Goal: Task Accomplishment & Management: Manage account settings

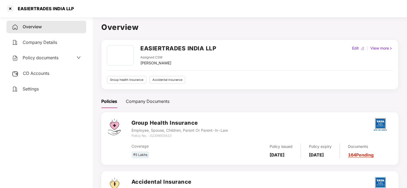
scroll to position [49, 0]
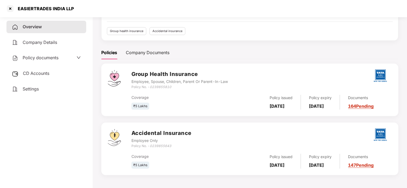
click at [6, 8] on div at bounding box center [10, 8] width 9 height 9
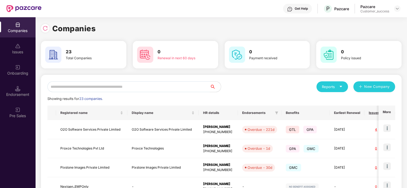
scroll to position [0, 0]
click at [44, 28] on img at bounding box center [45, 28] width 5 height 5
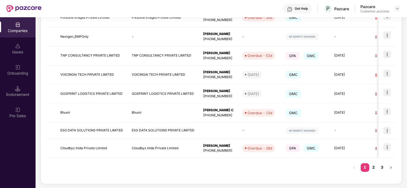
scroll to position [150, 0]
click at [372, 166] on link "2" at bounding box center [374, 167] width 9 height 8
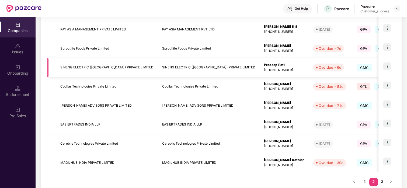
scroll to position [153, 0]
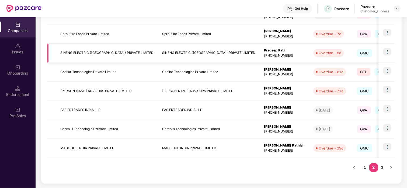
click at [100, 115] on td "EASIERTRADES INDIA LLP" at bounding box center [107, 110] width 102 height 19
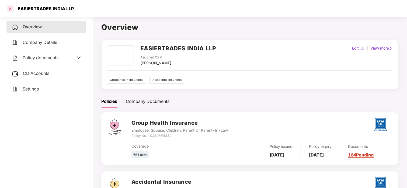
click at [9, 6] on div at bounding box center [10, 8] width 9 height 9
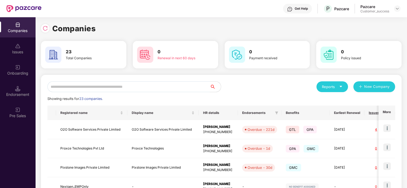
scroll to position [4, 0]
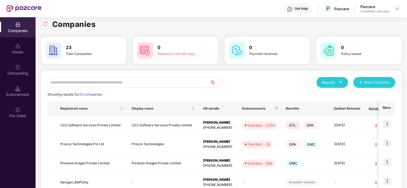
click at [86, 85] on input "text" at bounding box center [128, 82] width 163 height 11
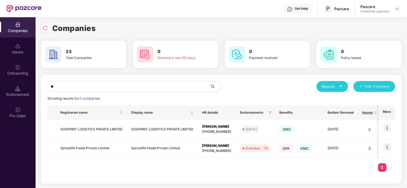
scroll to position [0, 0]
type input "***"
click at [386, 148] on img at bounding box center [388, 147] width 8 height 8
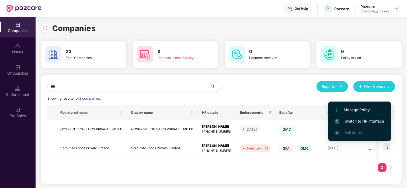
click at [377, 123] on span "Switch to HR interface" at bounding box center [359, 121] width 49 height 6
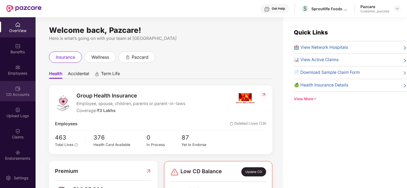
click at [20, 90] on div "CD Accounts" at bounding box center [18, 91] width 36 height 20
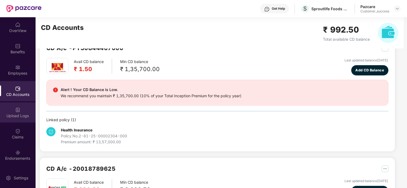
scroll to position [6, 0]
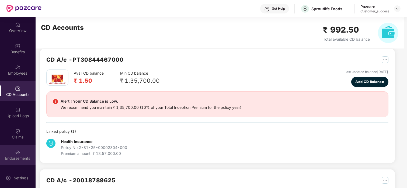
click at [21, 156] on div "Endorsements" at bounding box center [18, 158] width 36 height 5
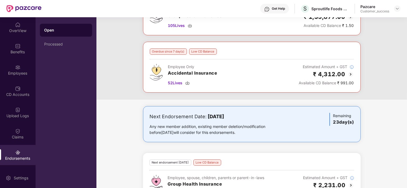
scroll to position [51, 0]
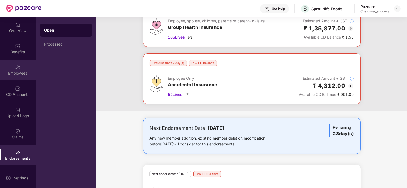
click at [15, 65] on img at bounding box center [17, 67] width 5 height 5
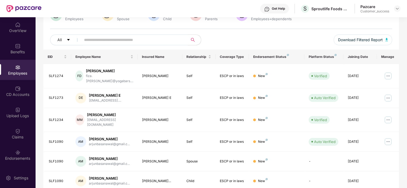
click at [167, 55] on th "Insured Name" at bounding box center [160, 57] width 44 height 15
click at [147, 41] on input "text" at bounding box center [132, 40] width 97 height 8
paste input "*******"
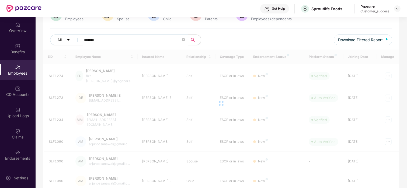
scroll to position [17, 0]
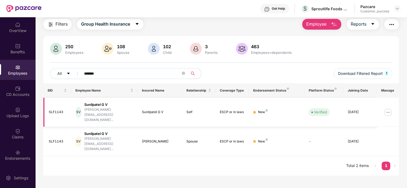
type input "*******"
click at [387, 108] on img at bounding box center [388, 112] width 9 height 9
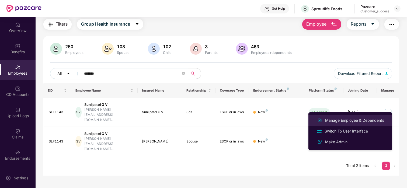
click at [362, 119] on div "Manage Employee & Dependents" at bounding box center [354, 121] width 61 height 6
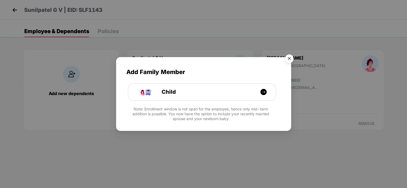
click at [287, 59] on img "Close" at bounding box center [289, 59] width 15 height 15
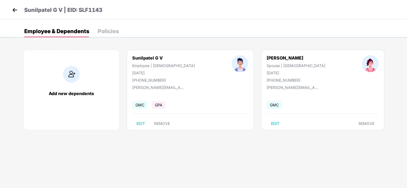
click at [16, 9] on img at bounding box center [15, 10] width 8 height 8
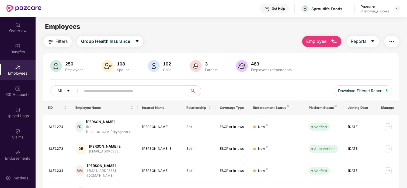
click at [104, 87] on input "text" at bounding box center [132, 91] width 97 height 8
paste input "*******"
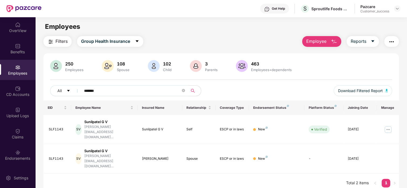
type input "*******"
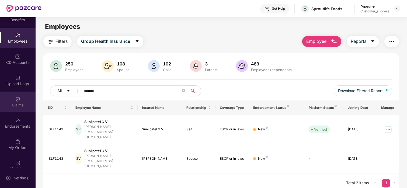
scroll to position [33, 0]
click at [15, 123] on div "Endorsements" at bounding box center [18, 125] width 36 height 5
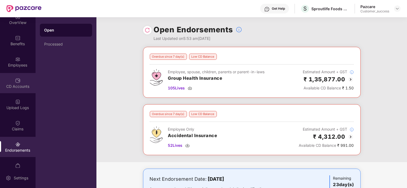
scroll to position [0, 0]
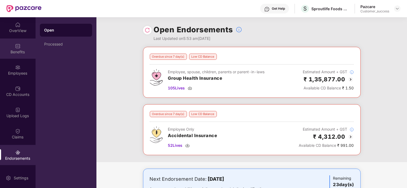
click at [16, 47] on img at bounding box center [17, 45] width 5 height 5
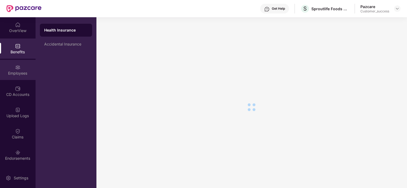
click at [15, 66] on img at bounding box center [17, 67] width 5 height 5
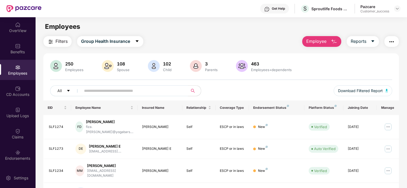
click at [100, 87] on input "text" at bounding box center [132, 91] width 97 height 8
paste input "*******"
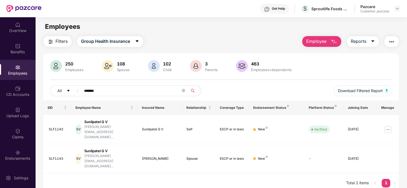
type input "*******"
